Goal: Find specific page/section: Find specific page/section

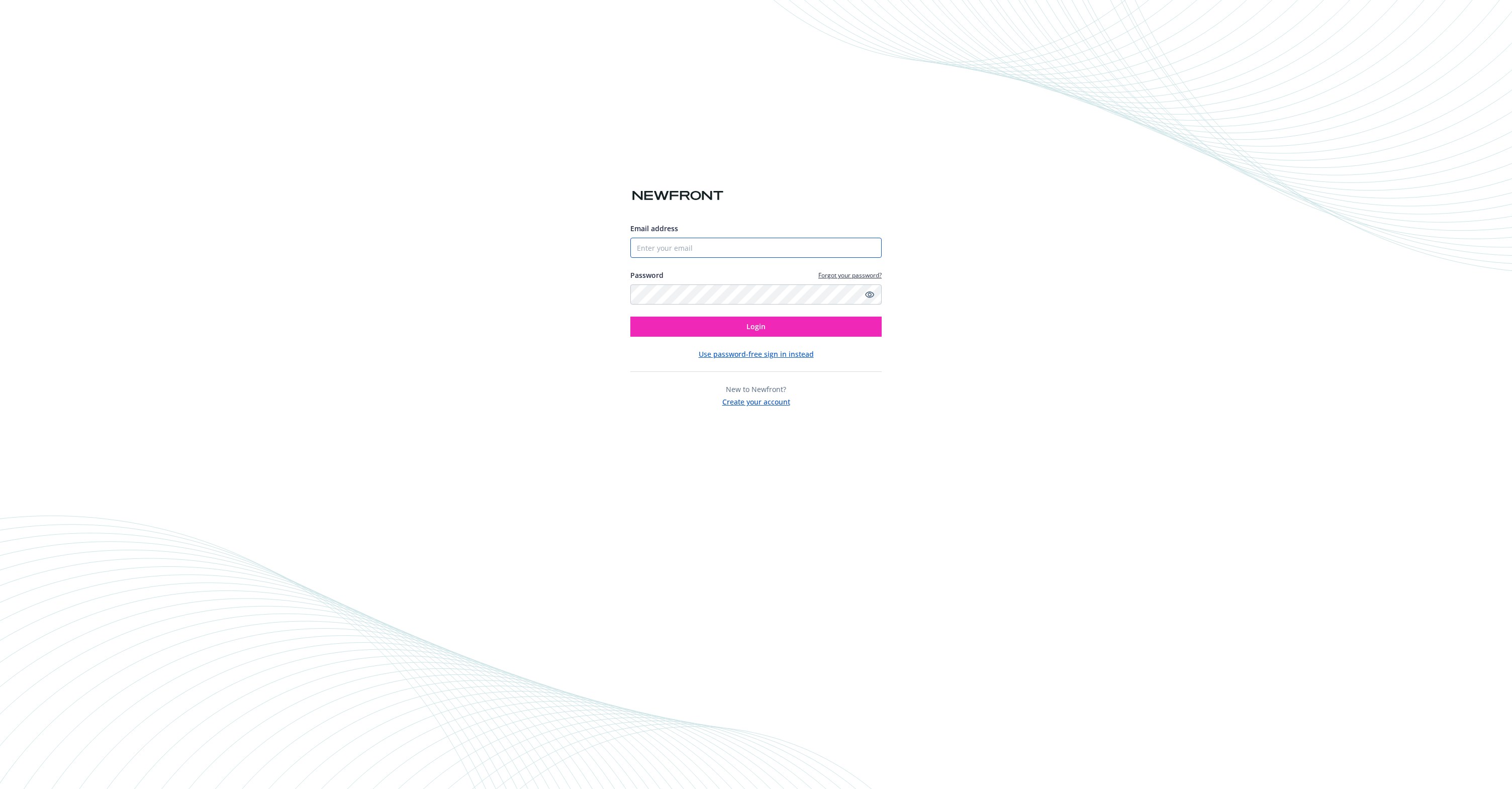
click at [672, 252] on input "Email address" at bounding box center [756, 248] width 252 height 20
click at [0, 788] on com-1password-button at bounding box center [0, 789] width 0 height 0
type input "[PERSON_NAME][EMAIL_ADDRESS][PERSON_NAME][DOMAIN_NAME]"
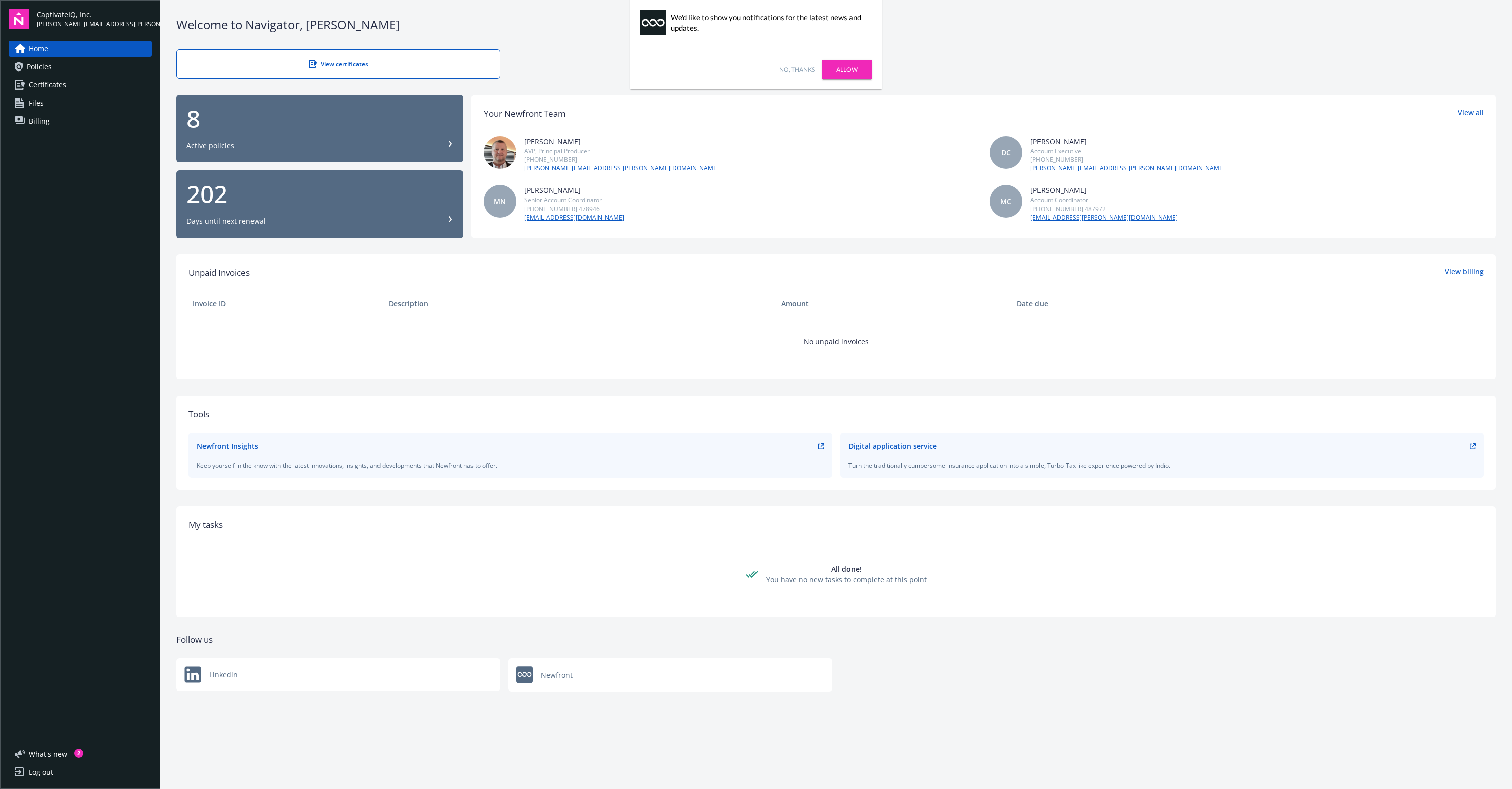
click at [59, 89] on span "Certificates" at bounding box center [47, 85] width 38 height 16
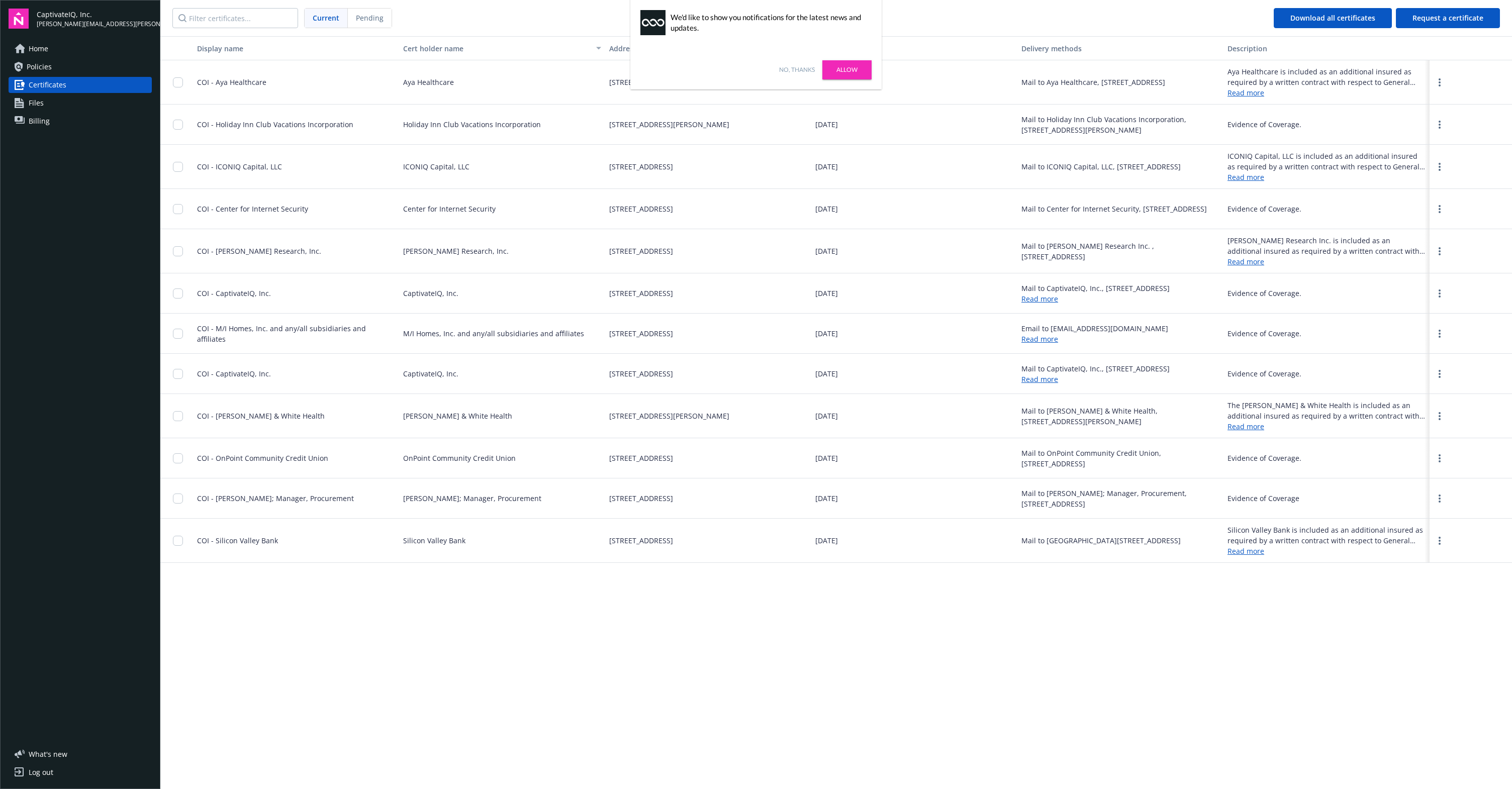
click at [802, 71] on link "No, thanks" at bounding box center [797, 69] width 36 height 9
